Goal: Learn about a topic

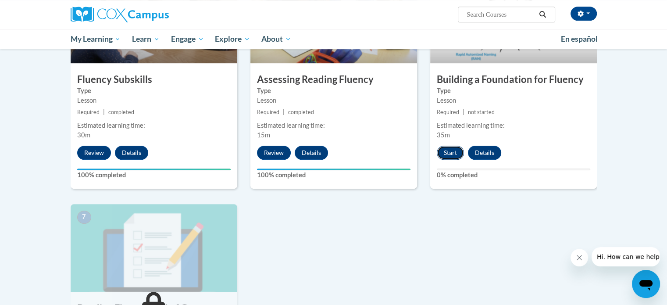
click at [451, 155] on button "Start" at bounding box center [450, 153] width 27 height 14
